Goal: Information Seeking & Learning: Compare options

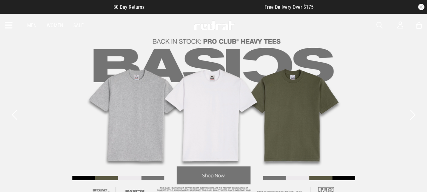
click at [94, 180] on link "2 / 3" at bounding box center [213, 114] width 427 height 203
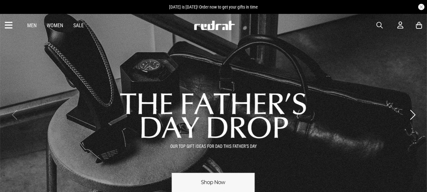
click at [232, 179] on link "1 / 3" at bounding box center [213, 114] width 427 height 203
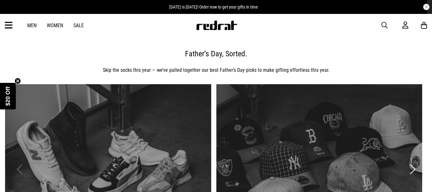
drag, startPoint x: 432, startPoint y: 30, endPoint x: 432, endPoint y: 43, distance: 12.7
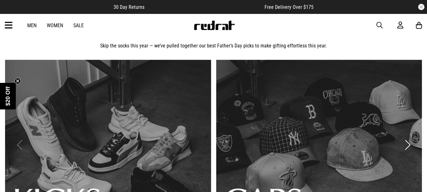
scroll to position [6, 0]
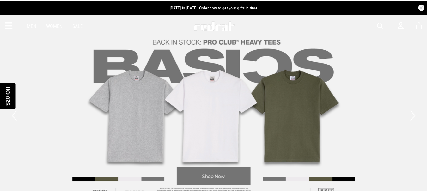
scroll to position [10, 0]
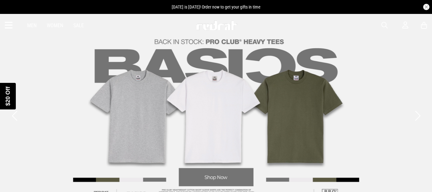
drag, startPoint x: 432, startPoint y: 16, endPoint x: 432, endPoint y: 40, distance: 24.0
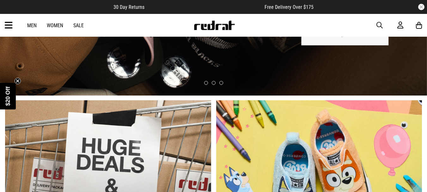
scroll to position [0, 0]
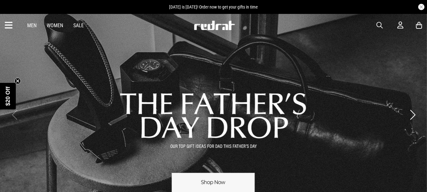
click at [56, 27] on link "Women" at bounding box center [55, 25] width 16 height 6
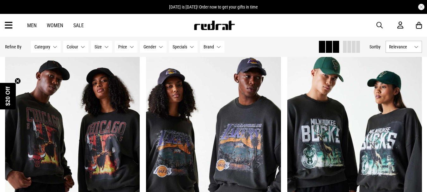
scroll to position [52, 0]
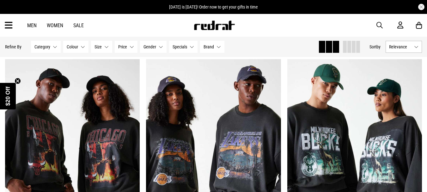
drag, startPoint x: 432, startPoint y: 9, endPoint x: 432, endPoint y: 13, distance: 4.1
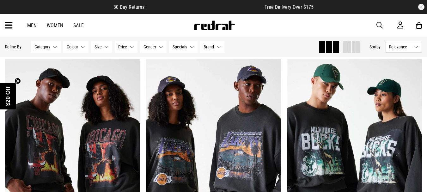
click at [105, 46] on button "Size None selected" at bounding box center [101, 47] width 21 height 12
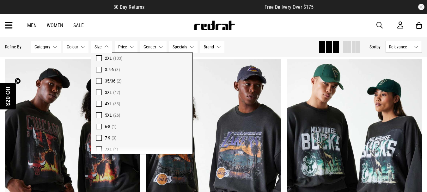
scroll to position [372, 0]
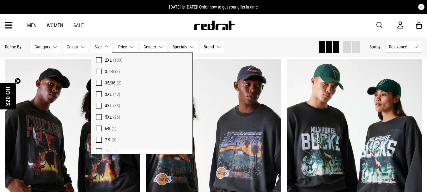
click at [99, 96] on span at bounding box center [99, 94] width 6 height 6
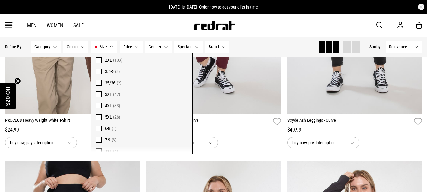
click at [100, 105] on span at bounding box center [99, 106] width 6 height 6
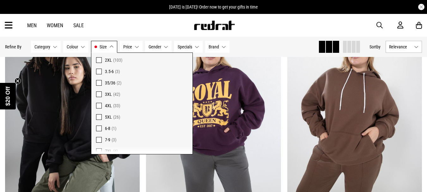
click at [99, 116] on span at bounding box center [99, 117] width 6 height 6
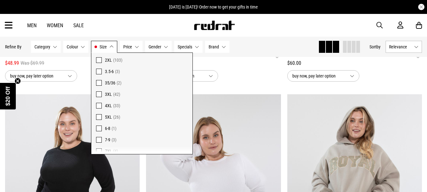
click at [251, 63] on div "$58.00" at bounding box center [213, 63] width 135 height 8
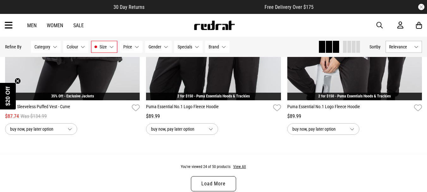
scroll to position [1892, 0]
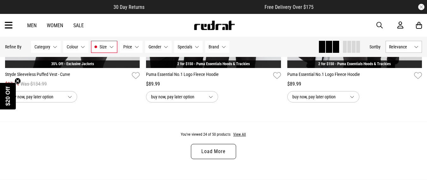
click at [228, 157] on link "Load More" at bounding box center [213, 151] width 45 height 15
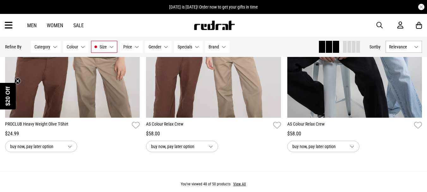
scroll to position [3818, 0]
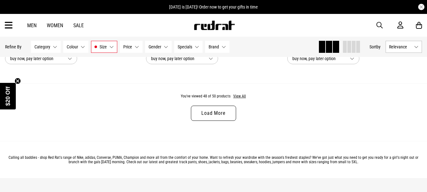
click at [199, 112] on link "Load More" at bounding box center [213, 113] width 45 height 15
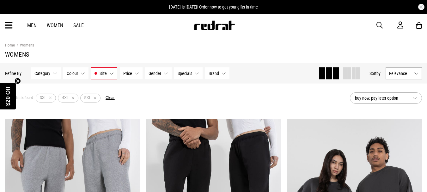
click at [62, 26] on link "Women" at bounding box center [55, 25] width 16 height 6
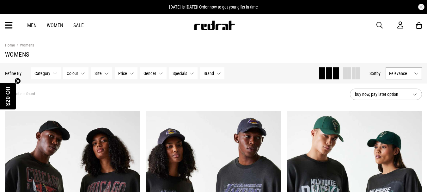
click at [8, 24] on icon at bounding box center [9, 25] width 8 height 10
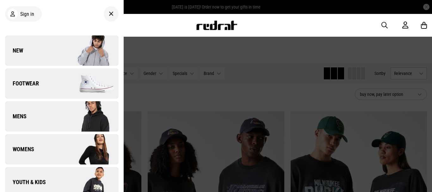
click at [71, 78] on img at bounding box center [90, 84] width 57 height 32
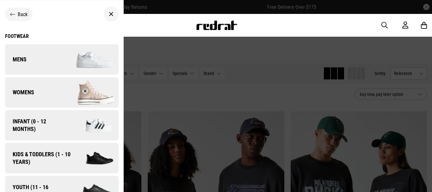
click at [72, 91] on img at bounding box center [90, 93] width 57 height 32
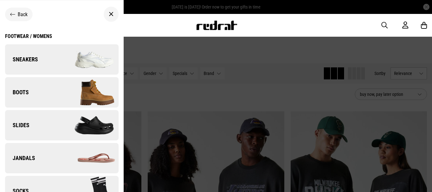
click at [104, 13] on div at bounding box center [111, 14] width 15 height 15
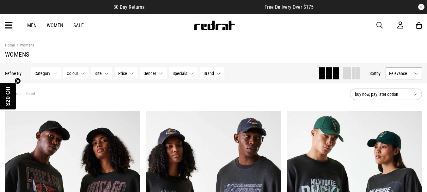
click at [14, 28] on div "Men Women Sale Sign in New Back Footwear Back Footwear Mens Back Mens Womens Ba…" at bounding box center [213, 25] width 427 height 23
click at [8, 25] on icon at bounding box center [9, 25] width 8 height 10
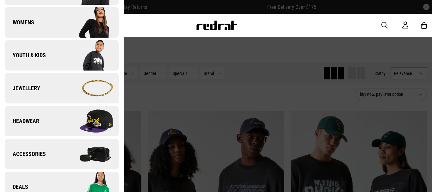
scroll to position [151, 0]
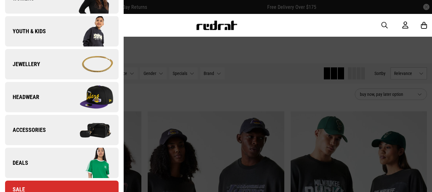
click at [83, 67] on img at bounding box center [90, 64] width 57 height 32
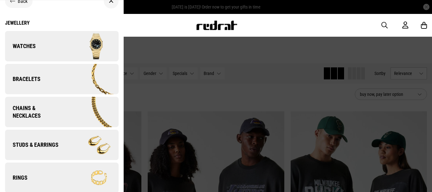
scroll to position [16, 0]
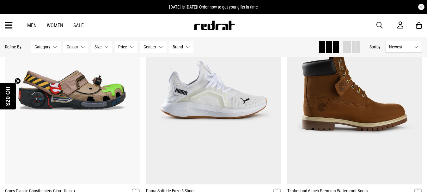
click at [401, 47] on span "Newest" at bounding box center [400, 46] width 22 height 5
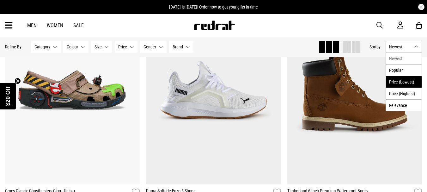
click at [402, 87] on li "Price (Lowest)" at bounding box center [404, 82] width 36 height 12
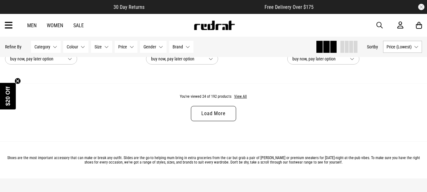
scroll to position [1926, 0]
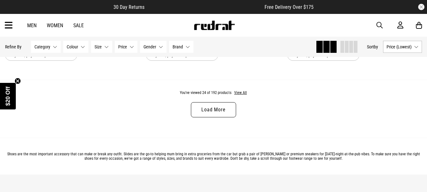
click at [227, 115] on link "Load More" at bounding box center [213, 109] width 45 height 15
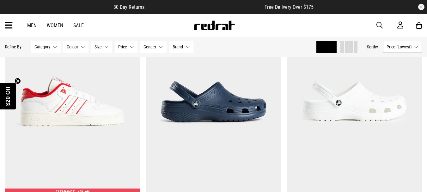
scroll to position [3158, 0]
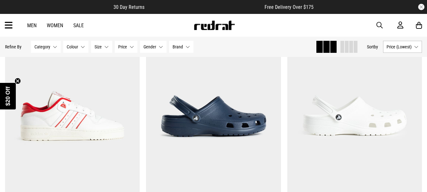
drag, startPoint x: 96, startPoint y: 116, endPoint x: 229, endPoint y: 38, distance: 153.6
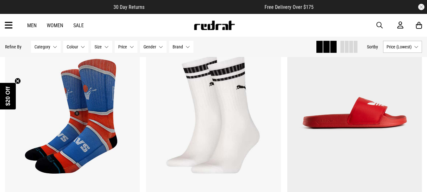
scroll to position [0, 0]
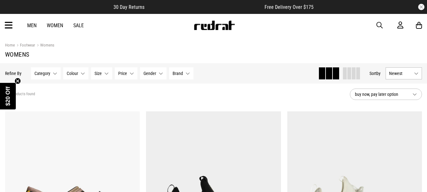
click at [405, 76] on span "Newest" at bounding box center [400, 73] width 22 height 5
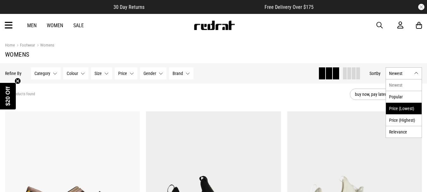
click at [401, 108] on li "Price (Lowest)" at bounding box center [404, 109] width 36 height 12
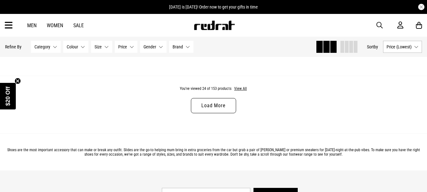
scroll to position [1934, 0]
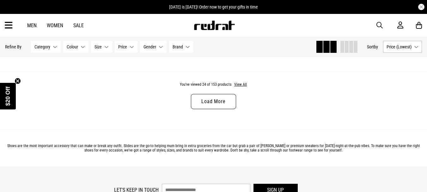
click at [221, 103] on link "Load More" at bounding box center [213, 101] width 45 height 15
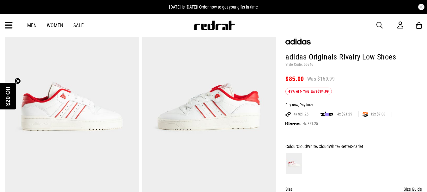
scroll to position [48, 0]
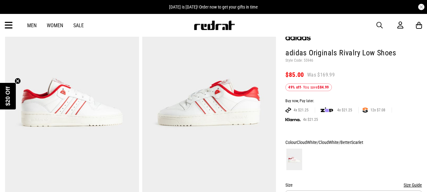
click at [236, 115] on img at bounding box center [209, 102] width 134 height 185
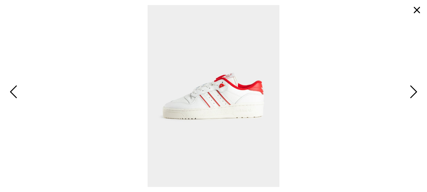
click at [417, 90] on span "Next" at bounding box center [413, 92] width 10 height 18
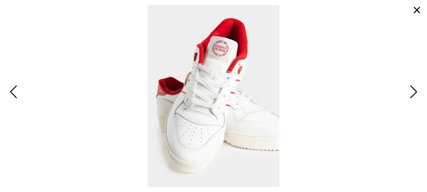
click at [417, 90] on span "Next" at bounding box center [413, 92] width 10 height 18
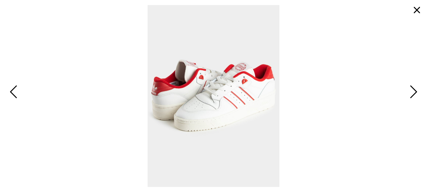
click at [417, 90] on span "Next" at bounding box center [413, 92] width 10 height 18
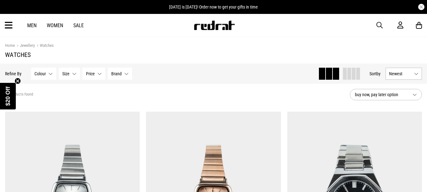
click at [393, 98] on span "buy now, pay later option" at bounding box center [381, 95] width 53 height 8
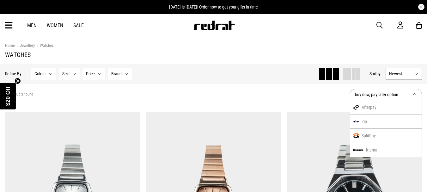
click at [405, 70] on button "Newest" at bounding box center [404, 74] width 36 height 12
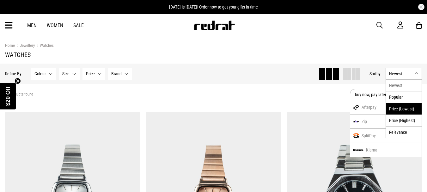
click at [399, 110] on li "Price (Lowest)" at bounding box center [404, 109] width 36 height 12
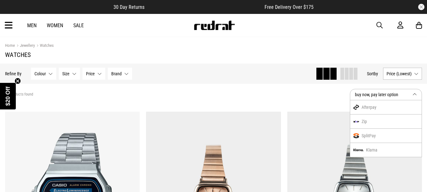
click at [407, 53] on h1 "Watches" at bounding box center [213, 55] width 417 height 8
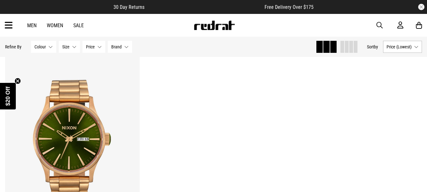
scroll to position [1555, 0]
